Goal: Book appointment/travel/reservation

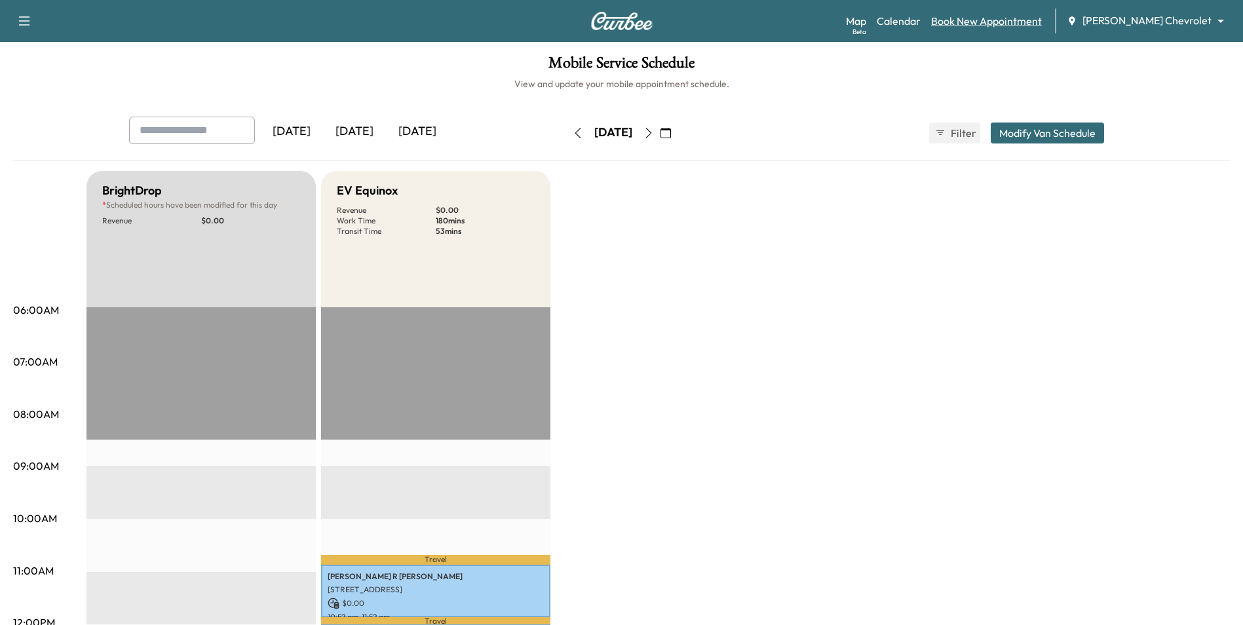
click at [1029, 22] on link "Book New Appointment" at bounding box center [986, 21] width 111 height 16
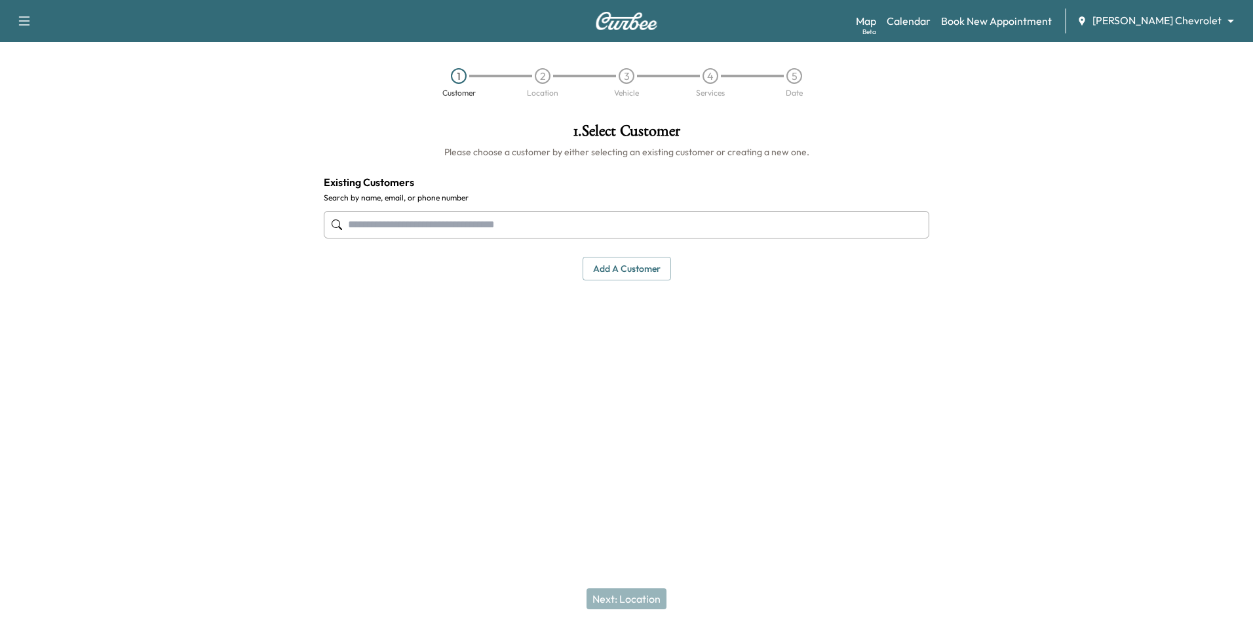
click at [500, 228] on input "text" at bounding box center [627, 225] width 606 height 28
type input "*"
